Goal: Task Accomplishment & Management: Manage account settings

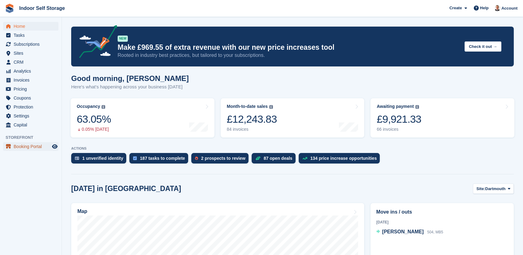
click at [30, 147] on span "Booking Portal" at bounding box center [32, 146] width 37 height 9
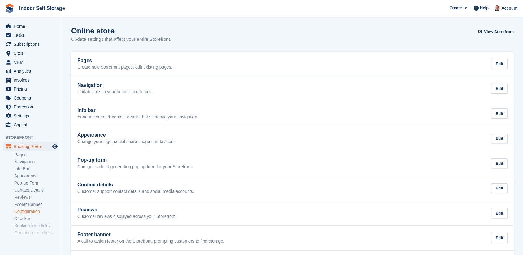
click at [30, 213] on link "Configuration" at bounding box center [36, 212] width 44 height 6
